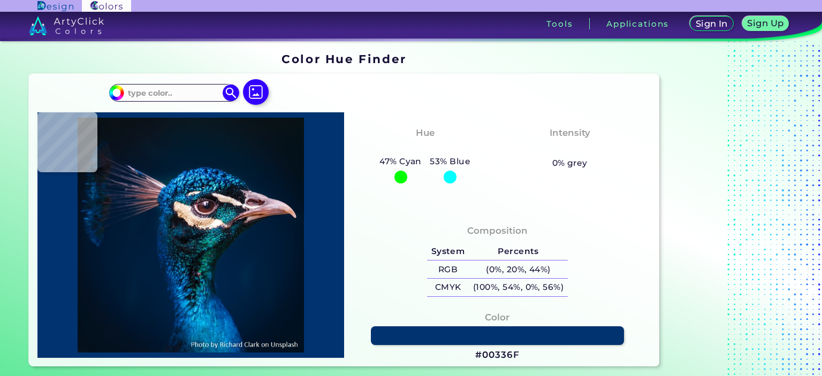
type input "#002e6c"
type input "#002E6C"
type input "#002f61"
type input "#002F61"
type input "#004682"
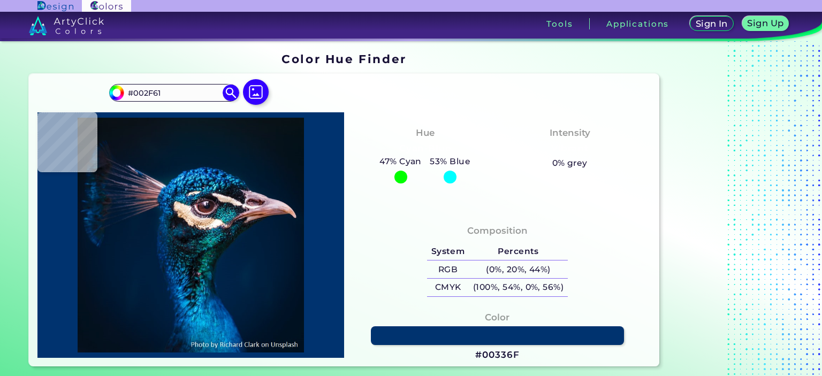
type input "#004682"
type input "#002337"
type input "#002538"
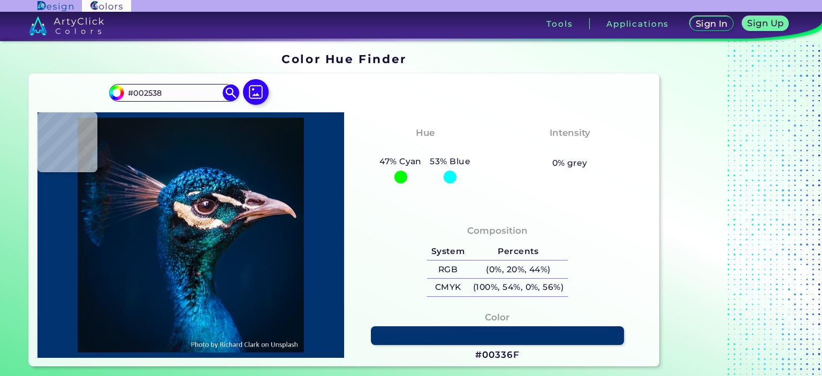
type input "#002437"
type input "#02273a"
type input "#02273A"
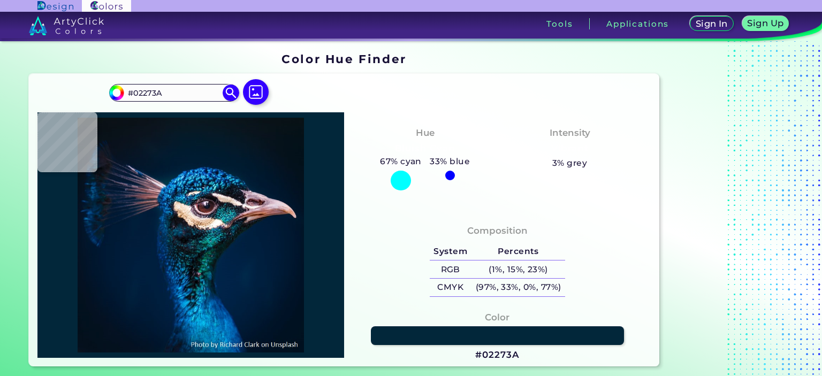
type input "#01223c"
type input "#01223C"
type input "#002238"
type input "#001d33"
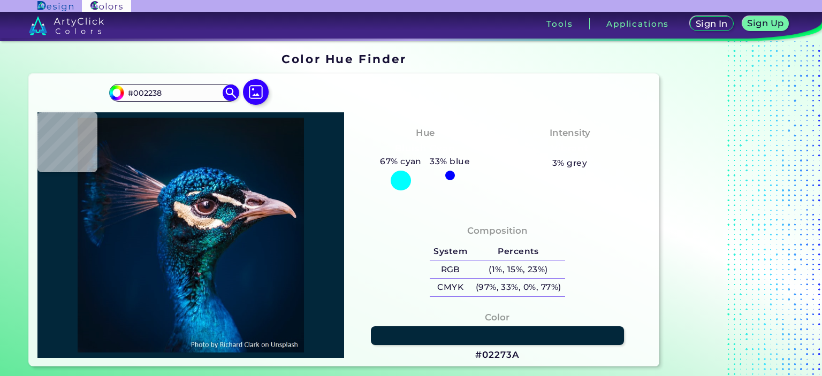
type input "#001D33"
type input "#001c32"
type input "#001C32"
type input "#001a30"
type input "#001A30"
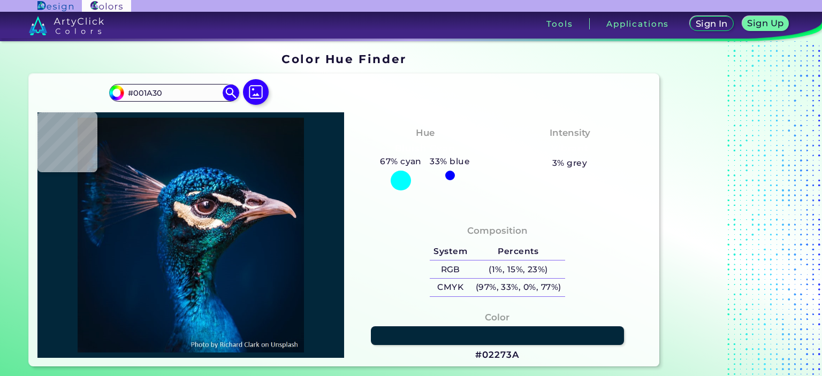
type input "#001b30"
type input "#001B30"
type input "#001b2e"
type input "#001B2E"
type input "#011a2e"
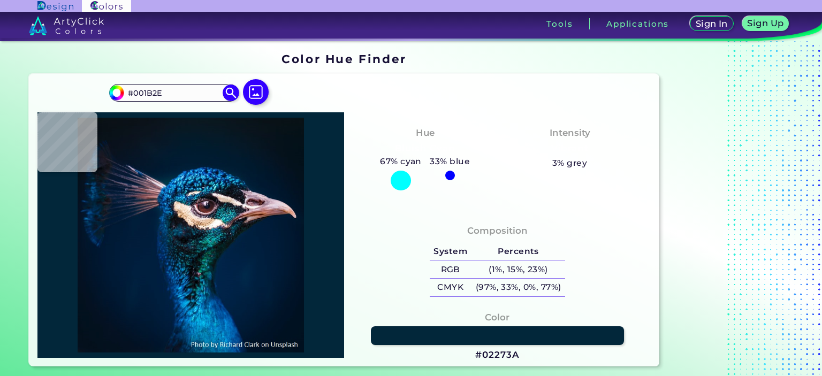
type input "#011A2E"
type input "#031a2b"
type input "#031A2B"
type input "#04192a"
type input "#04192A"
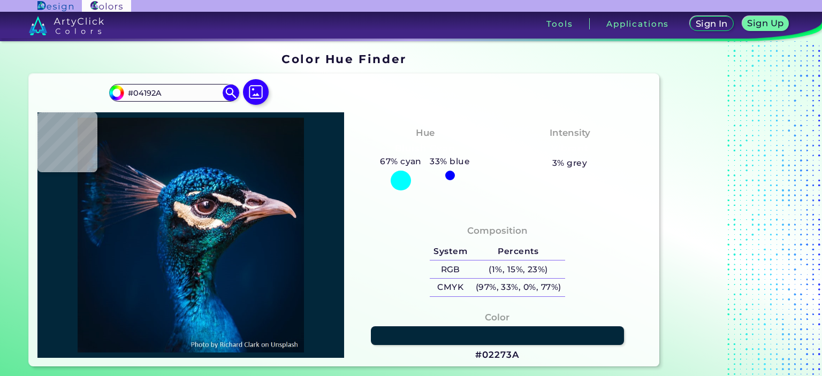
type input "#051827"
type input "#071925"
type input "#061824"
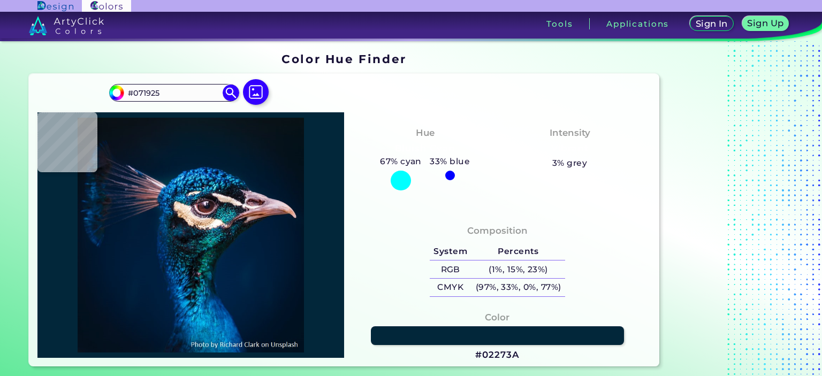
type input "#061824"
type input "#071822"
type input "#091622"
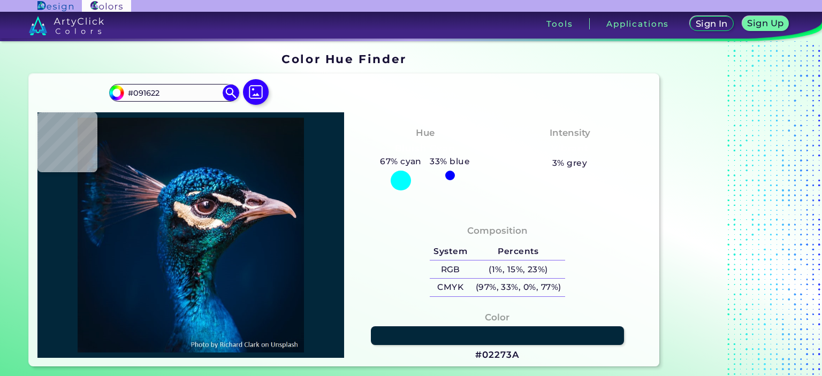
type input "#09161f"
type input "#09161F"
type input "#09161e"
type input "#09161E"
type input "#0a131a"
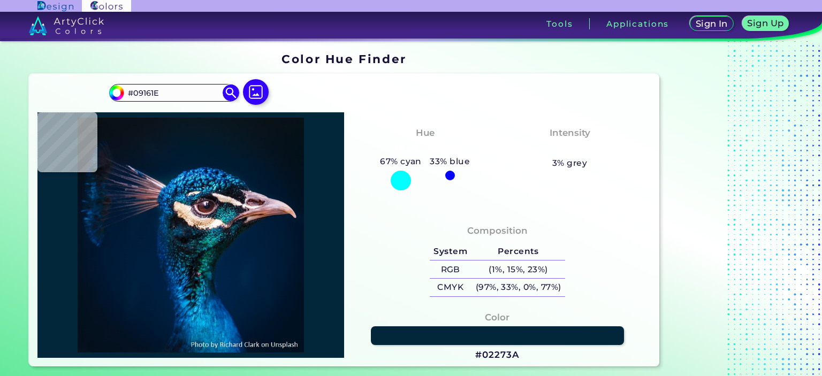
type input "#0A131A"
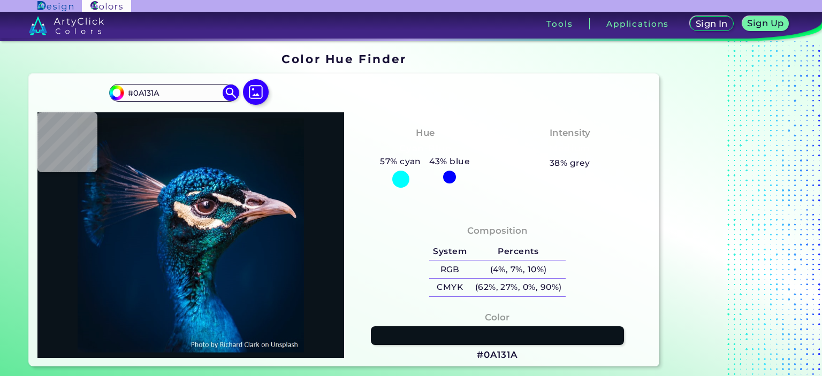
type input "#09141a"
type input "#09141A"
type input "#09131d"
type input "#09131D"
type input "#04121b"
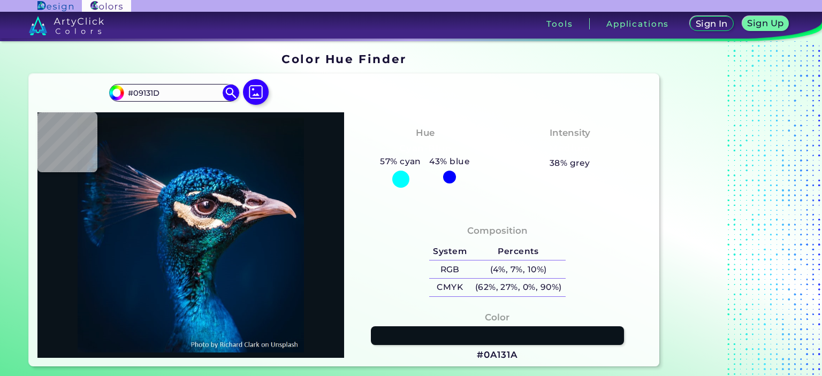
type input "#04121B"
type input "#03111c"
type input "#03111C"
type input "#000000"
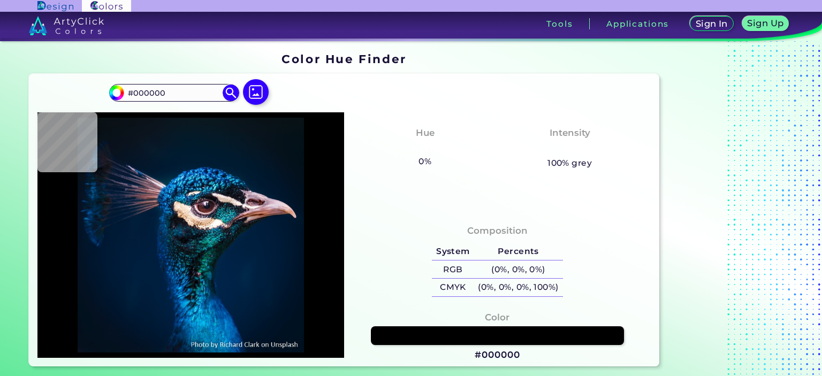
type input "#0b1821"
type input "#0B1821"
type input "#051b28"
type input "#051B28"
type input "#011b2c"
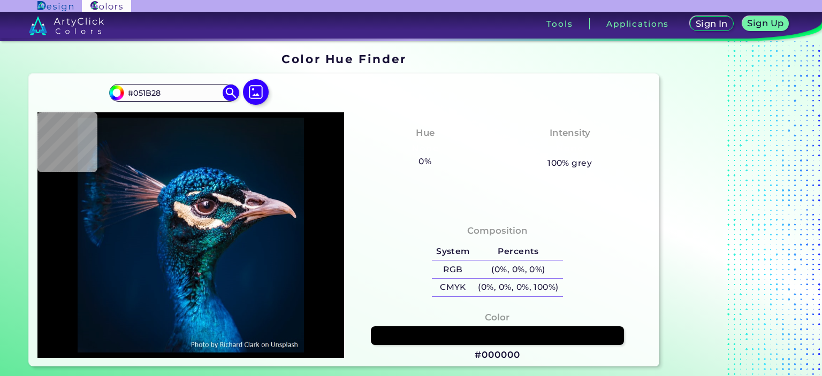
type input "#011B2C"
type input "#011b32"
type input "#011B32"
type input "#011d35"
type input "#011D35"
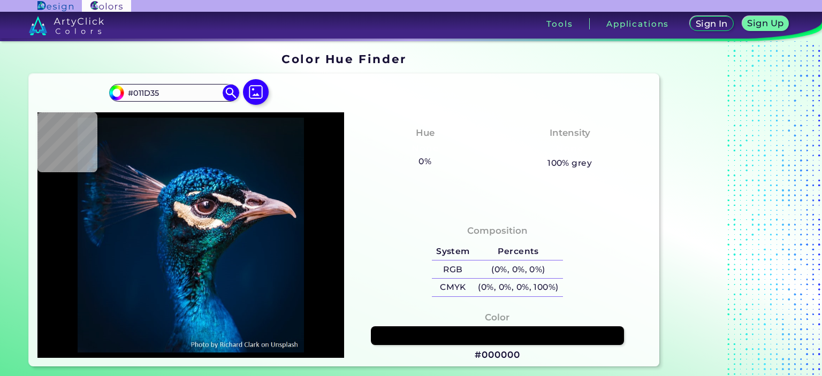
type input "#00253a"
type input "#00253A"
type input "#0265c2"
type input "#0265C2"
type input "#19a1e8"
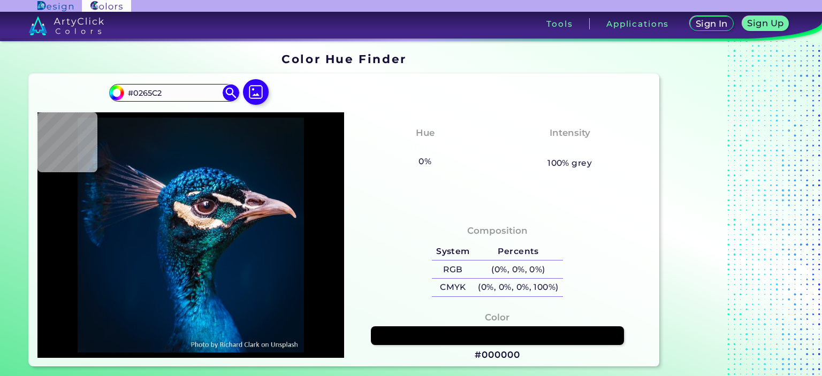
type input "#19A1E8"
type input "#004c96"
type input "#004C96"
type input "#097fc5"
type input "#097FC5"
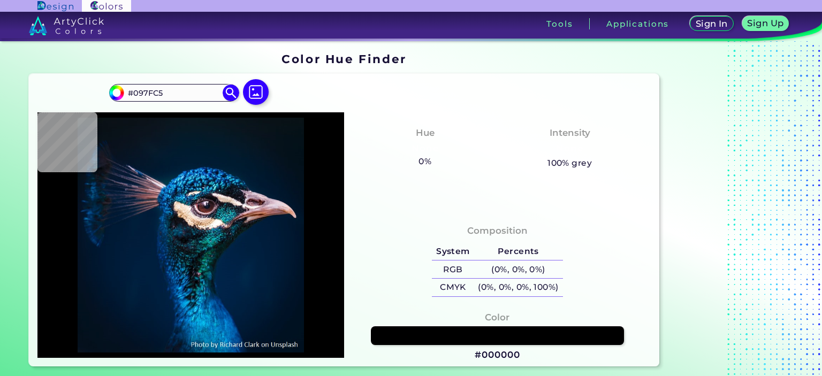
type input "#0a8bc5"
type input "#0A8BC5"
type input "#084f84"
type input "#084F84"
type input "#003057"
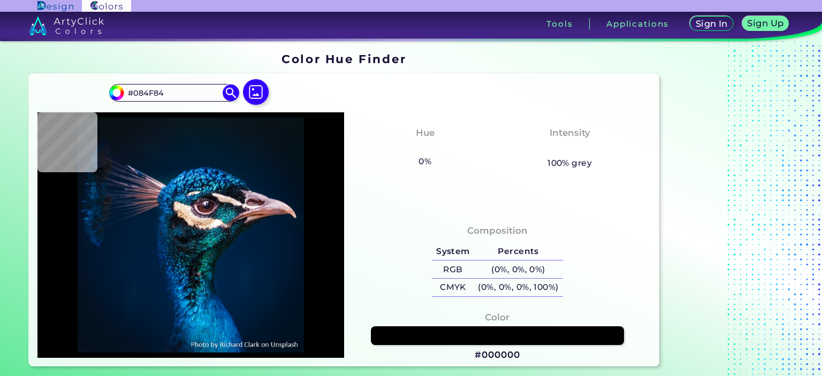
type input "#003057"
type input "#1b2433"
type input "#1B2433"
type input "#2b2b31"
type input "#2B2B31"
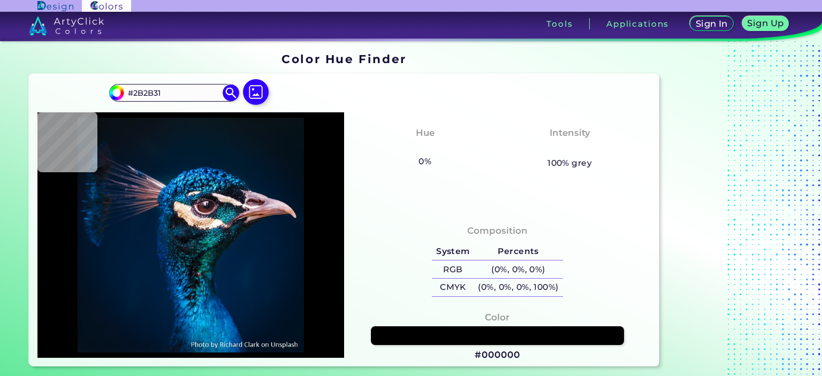
type input "#202d3a"
type input "#202D3A"
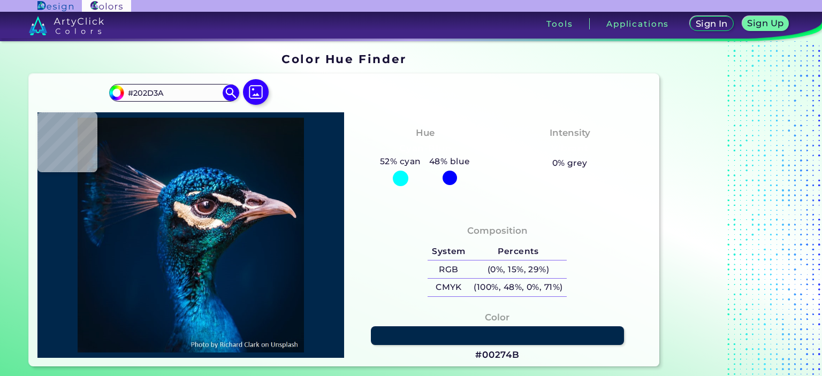
type input "#03599c"
type input "#03599C"
type input "#c0989e"
type input "#C0989E"
type input "#9a7074"
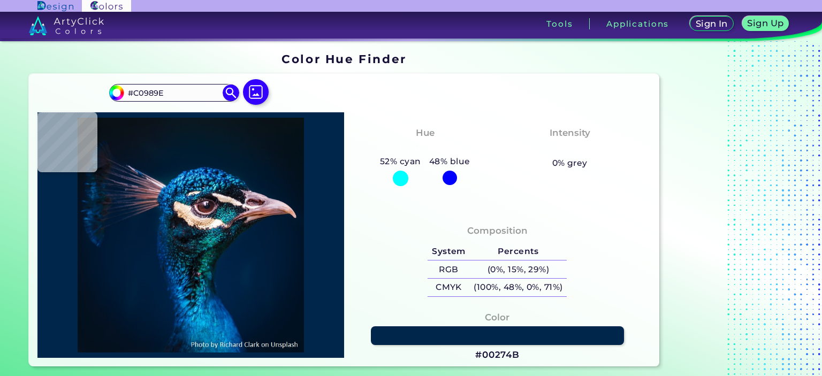
type input "#9A7074"
type input "#6c5971"
type input "#6C5971"
type input "#676381"
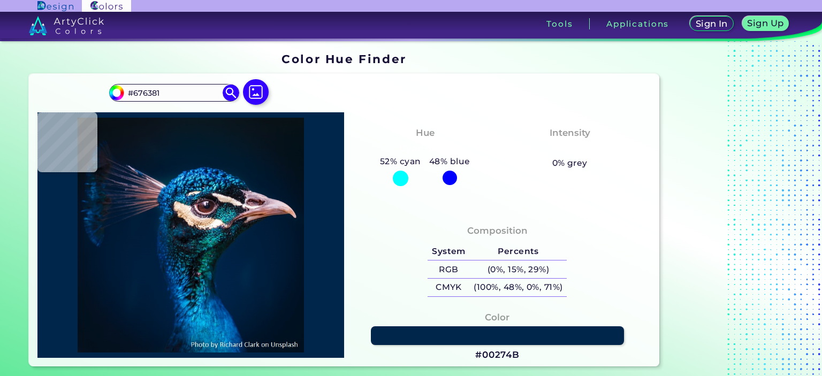
type input "#021b36"
type input "#021B36"
type input "#2e3150"
type input "#2E3150"
type input "#07152d"
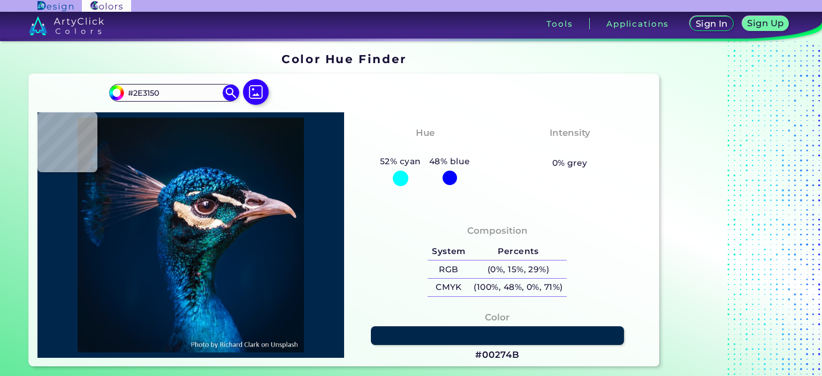
type input "#07152D"
type input "#081426"
type input "#091528"
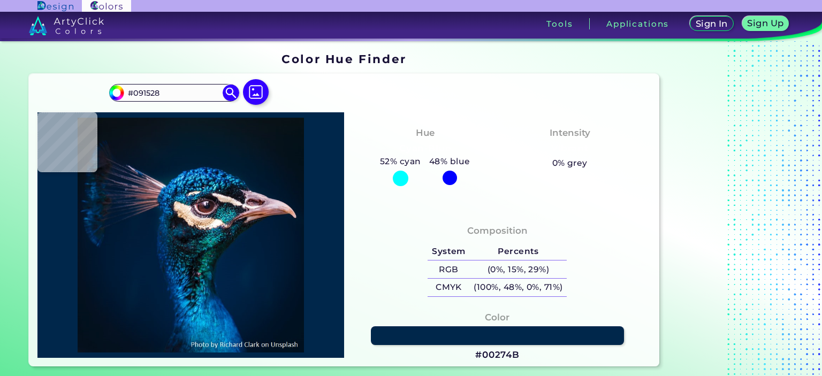
type input "#0a121f"
type input "#0A121F"
type input "#0a121e"
type input "#0A121E"
type input "#09111c"
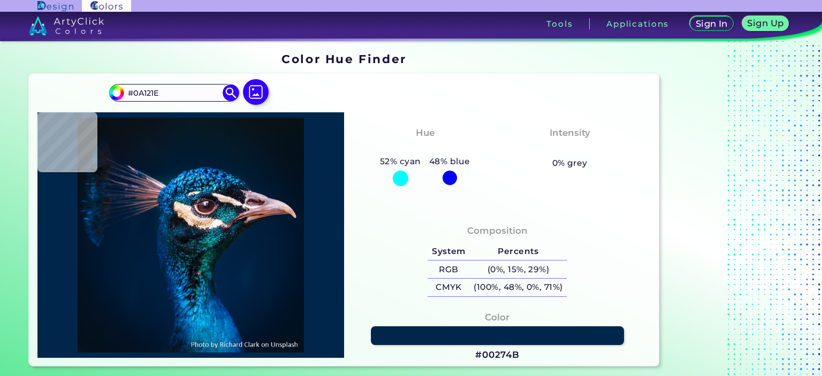
type input "#09111C"
type input "#09111b"
type input "#09111B"
type input "#09121b"
type input "#09121B"
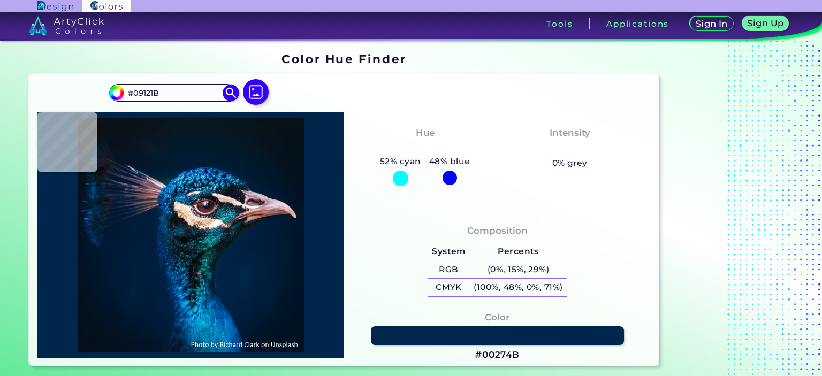
type input "#09111b"
type input "#09111B"
type input "#09111c"
type input "#09111C"
type input "#0a131c"
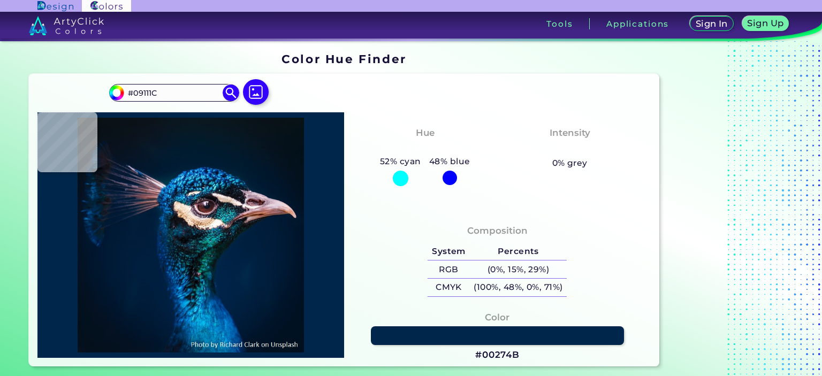
type input "#0A131C"
type input "#0a131a"
type input "#0A131A"
type input "#0a121a"
type input "#0A121A"
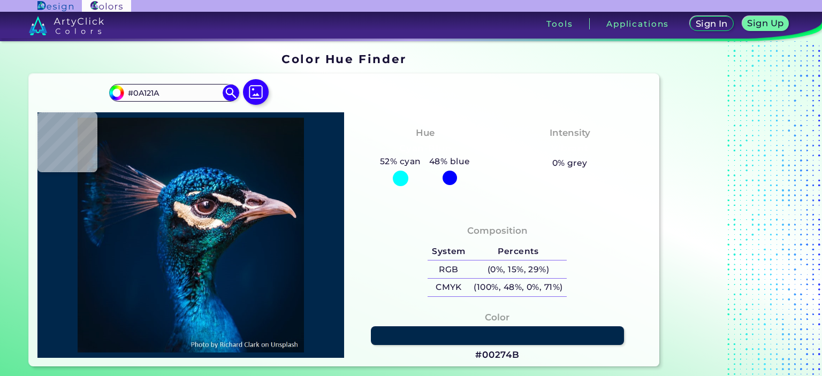
type input "#0b121c"
type input "#0B121C"
type input "#091219"
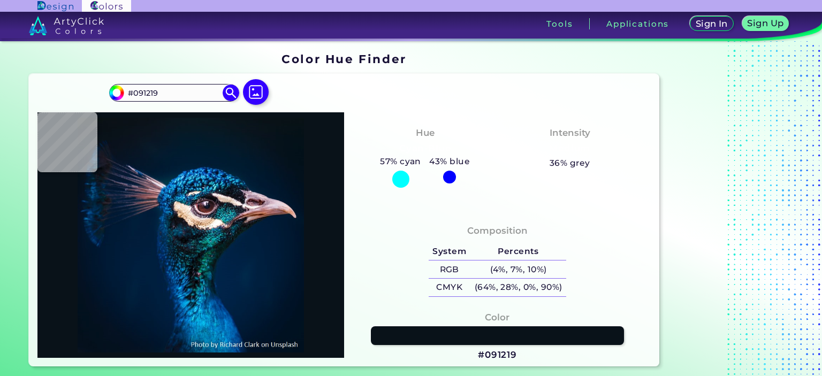
type input "#0b121a"
type input "#0B121A"
type input "#0b1218"
type input "#0B1218"
click at [157, 89] on input "#0B1218" at bounding box center [174, 93] width 100 height 14
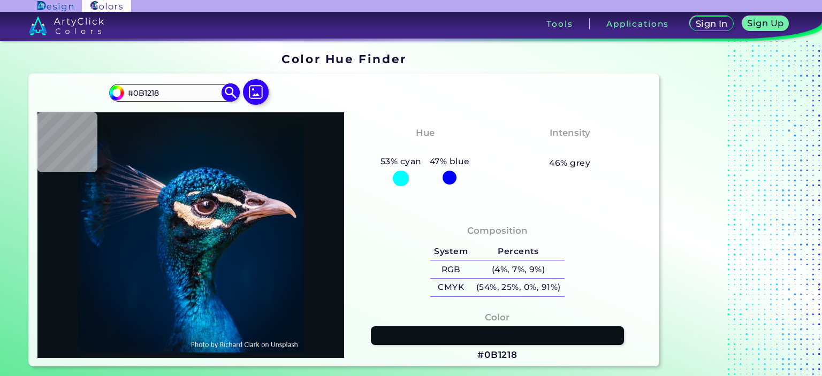
click at [166, 94] on input "#0B1218" at bounding box center [174, 93] width 100 height 14
click at [252, 93] on img at bounding box center [255, 92] width 31 height 31
click at [0, 0] on input "file" at bounding box center [0, 0] width 0 height 0
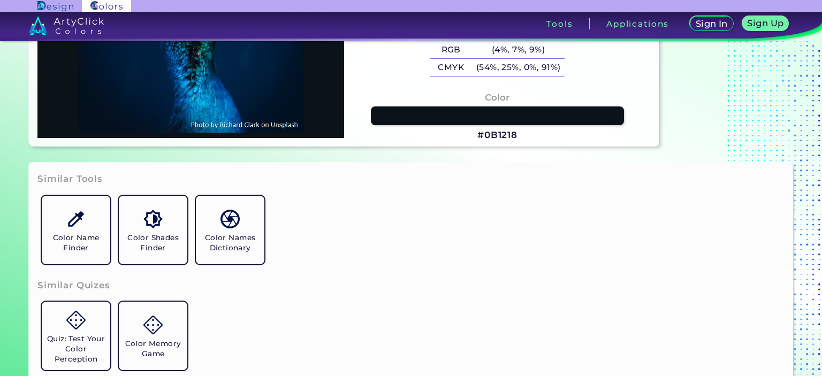
scroll to position [226, 0]
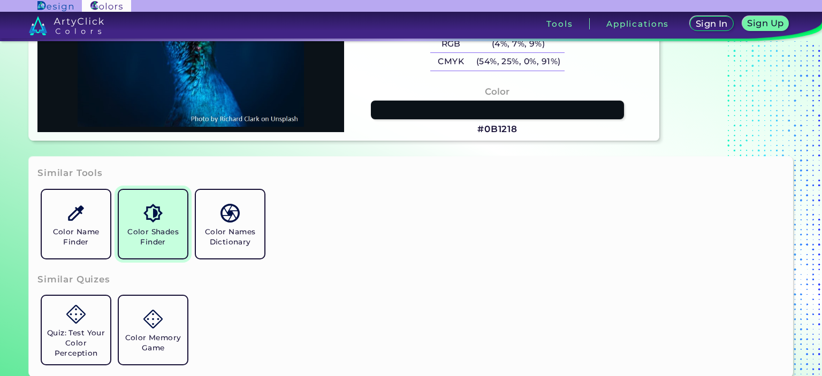
click at [150, 198] on link "Color Shades Finder" at bounding box center [153, 224] width 77 height 77
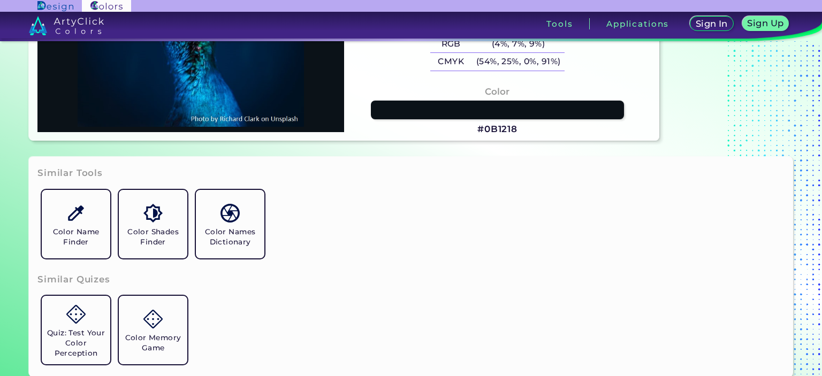
type input "#011c39"
type input "#011C39"
type input "#011c3a"
type input "#011C3A"
type input "#001c3d"
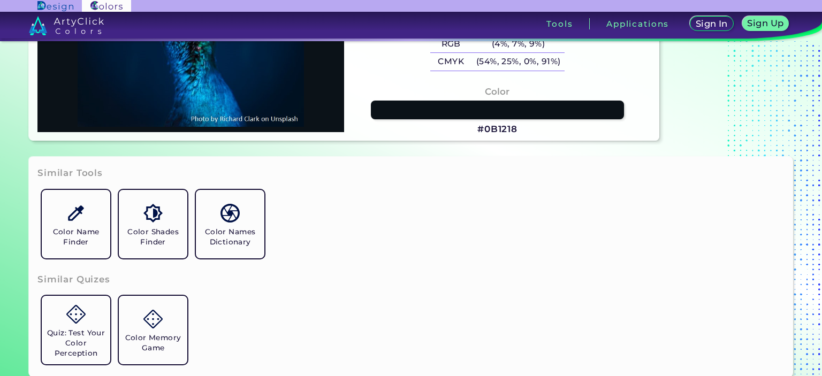
type input "#001C3D"
type input "#02203c"
type input "#02203C"
type input "#003059"
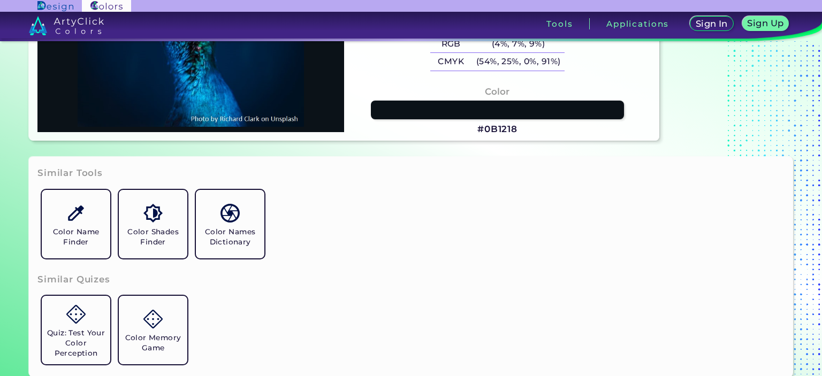
type input "#053e6d"
type input "#053E6D"
type input "#00335d"
type input "#00335D"
type input "#00375e"
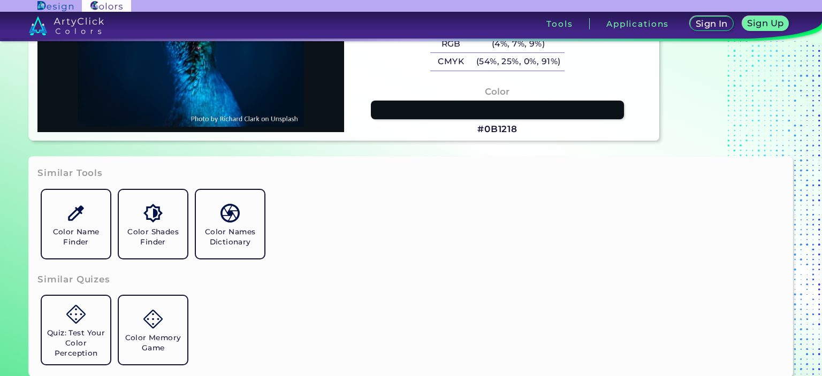
type input "#00375E"
type input "#02355b"
type input "#02355B"
type input "#054673"
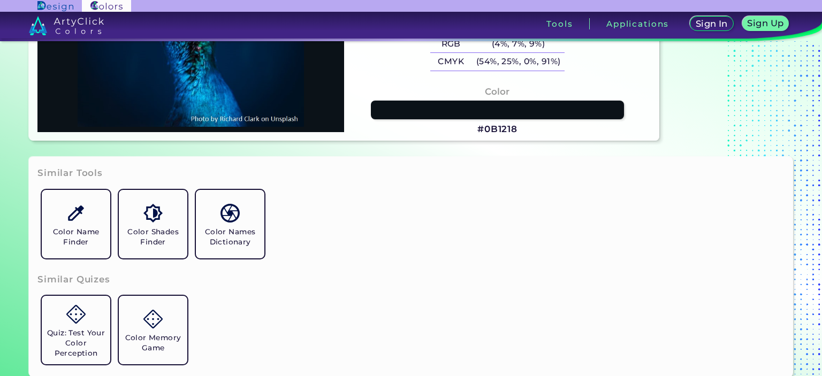
type input "#003f6c"
type input "#003F6C"
type input "#04487b"
type input "#04487B"
type input "#004c73"
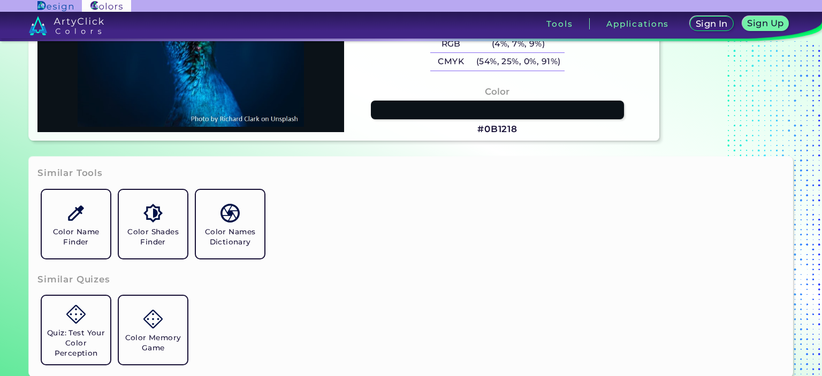
type input "#004C73"
type input "#03527c"
type input "#03527C"
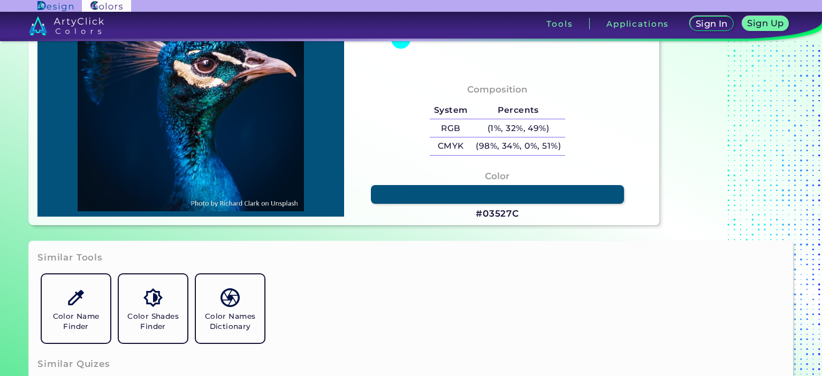
scroll to position [0, 0]
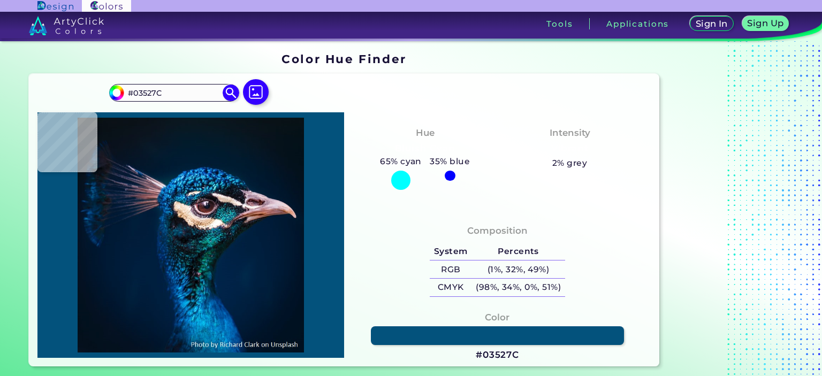
type input "#0a131a"
type input "#0A131A"
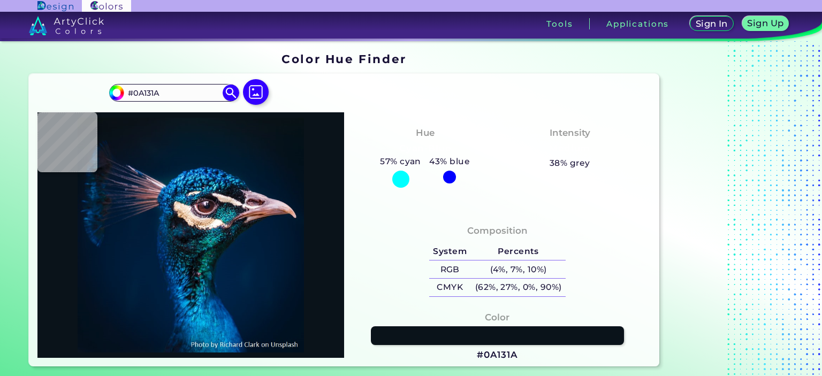
type input "#0a1117"
type input "#0A1117"
type input "#0b1218"
type input "#0B1218"
click at [256, 94] on img at bounding box center [255, 92] width 31 height 31
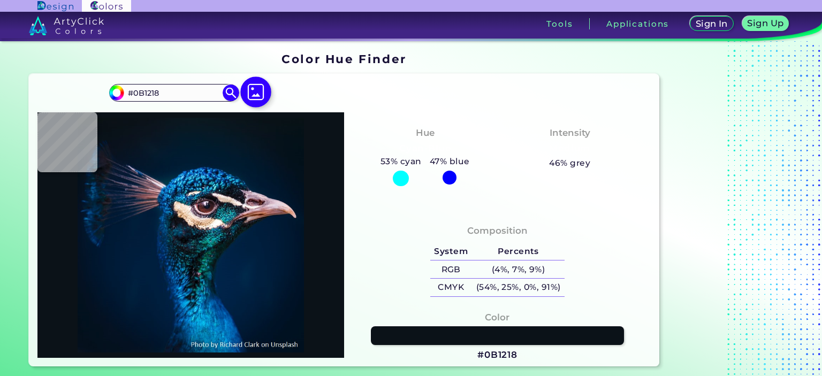
click at [0, 0] on input "file" at bounding box center [0, 0] width 0 height 0
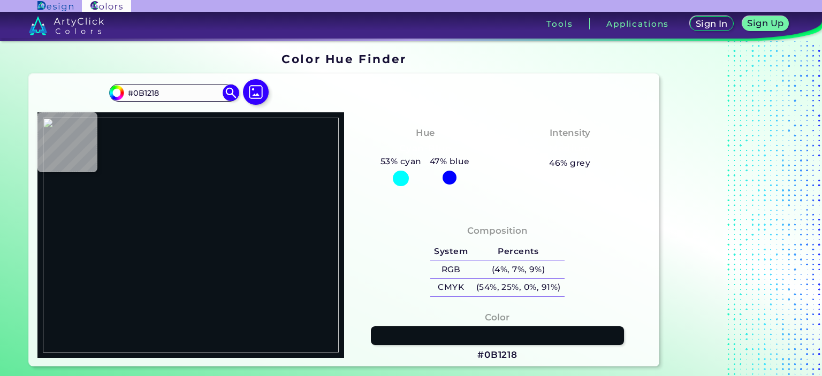
type input "#000000"
type input "#151515"
type input "#1a1816"
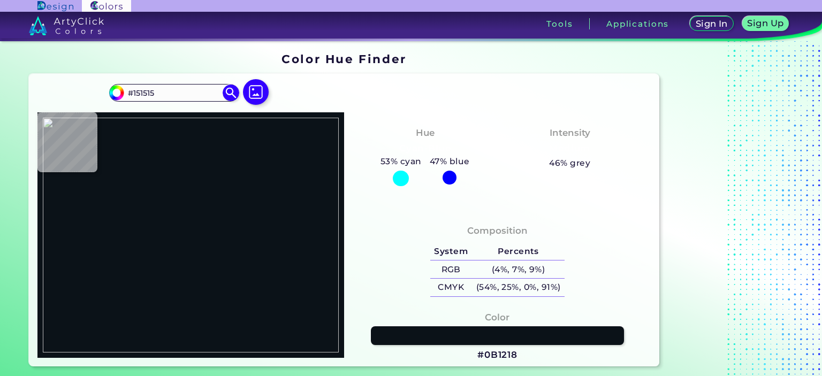
type input "#1A1816"
type input "#1a1818"
type input "#1A1818"
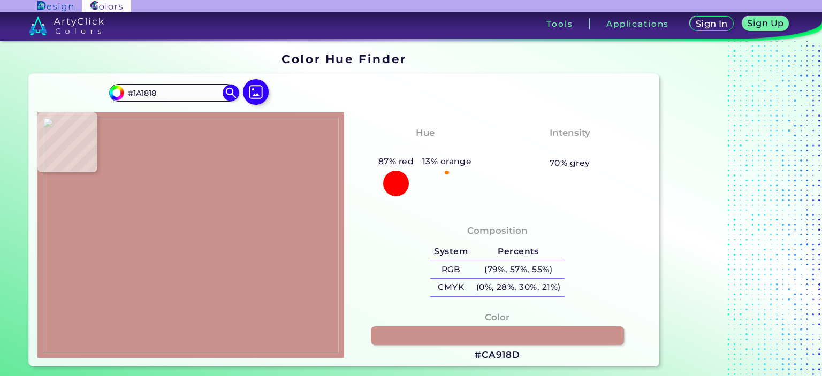
type input "#ca918d"
type input "#CA918D"
type input "#72504f"
type input "#72504F"
type input "#1f1c1d"
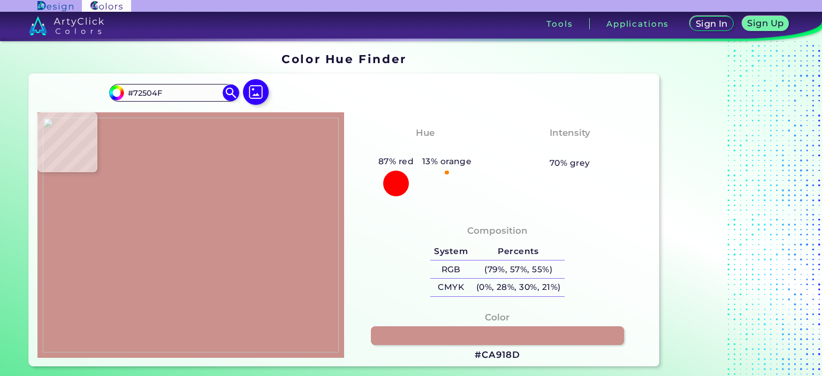
type input "#1F1C1D"
type input "#beb8b8"
type input "#BEB8B8"
type input "#c6b8b3"
type input "#C6B8B3"
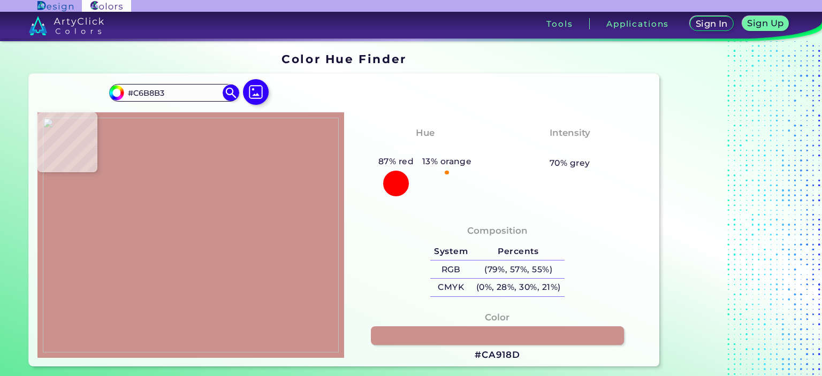
type input "#664a28"
type input "#664A28"
type input "#4c1203"
type input "#4C1203"
type input "#81592f"
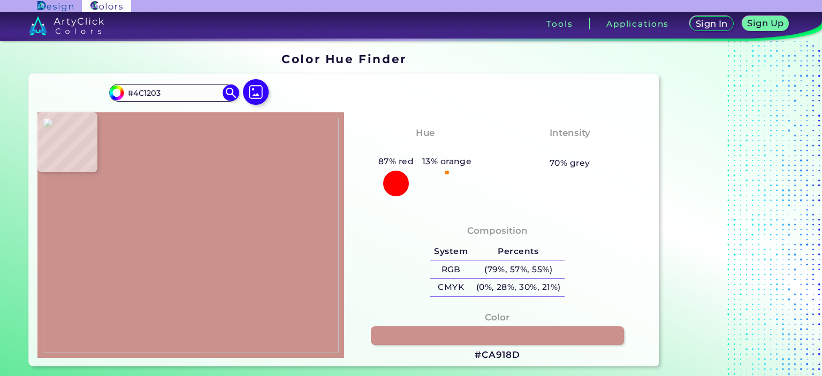
type input "#81592F"
type input "#7c735e"
type input "#7C735E"
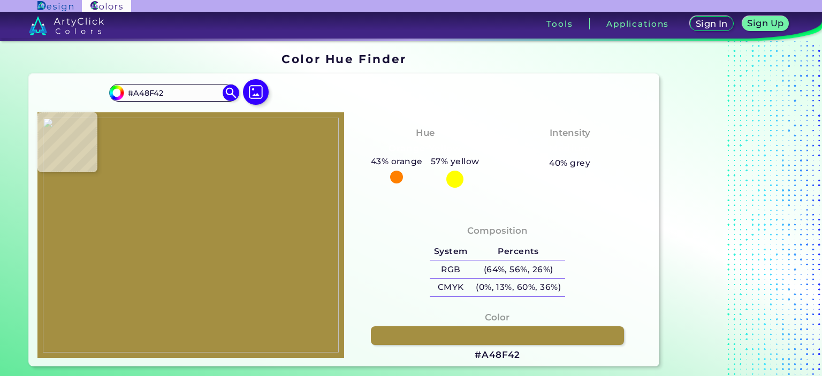
click at [202, 232] on img at bounding box center [191, 235] width 296 height 235
click at [171, 93] on input "#A48F42" at bounding box center [174, 93] width 100 height 14
